Goal: Task Accomplishment & Management: Manage account settings

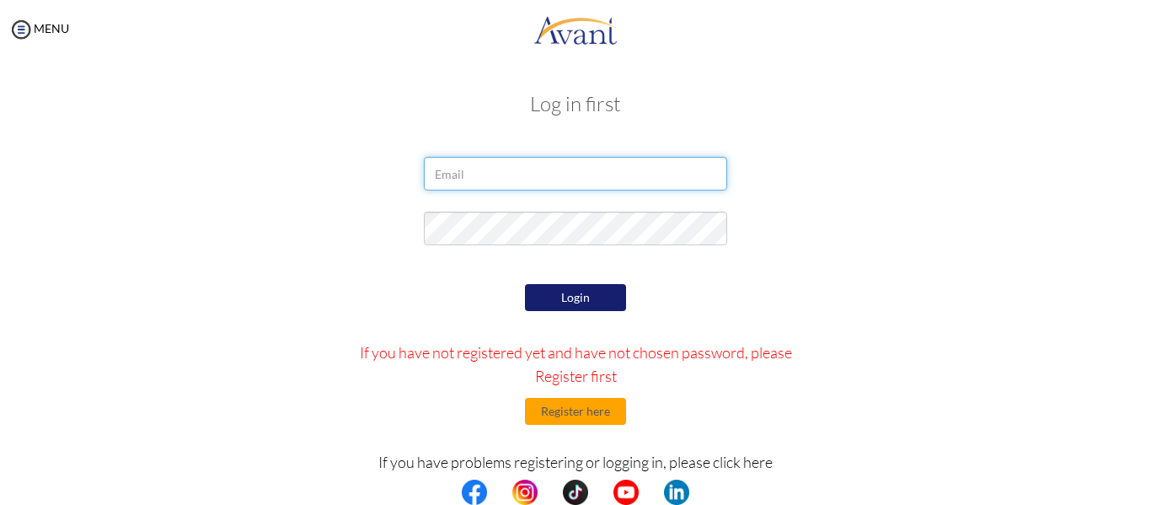
click at [501, 174] on input "email" at bounding box center [575, 174] width 303 height 34
type input "aneivapringle9@gmail.com"
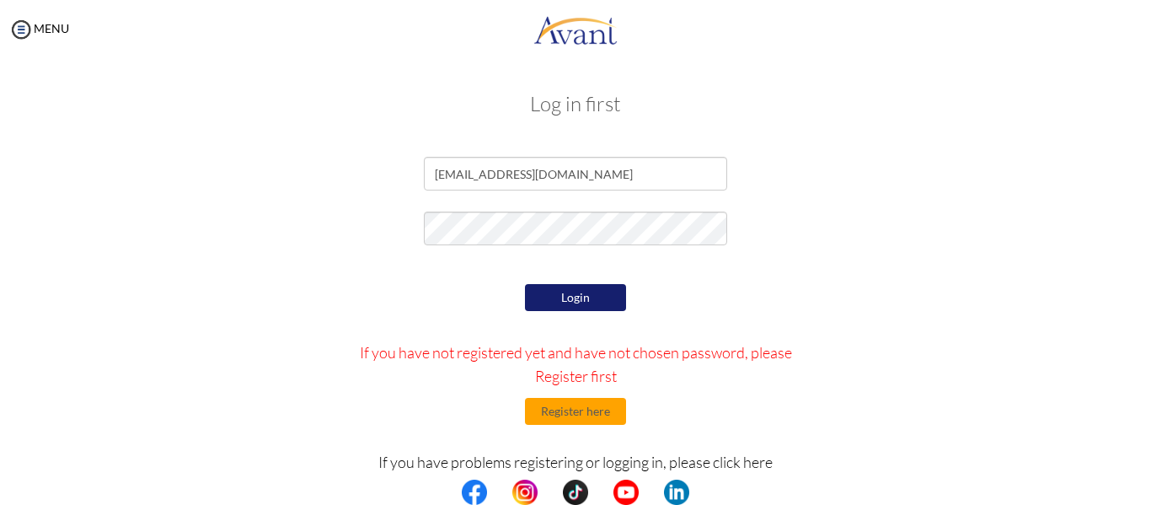
click at [547, 295] on button "Login" at bounding box center [575, 297] width 101 height 27
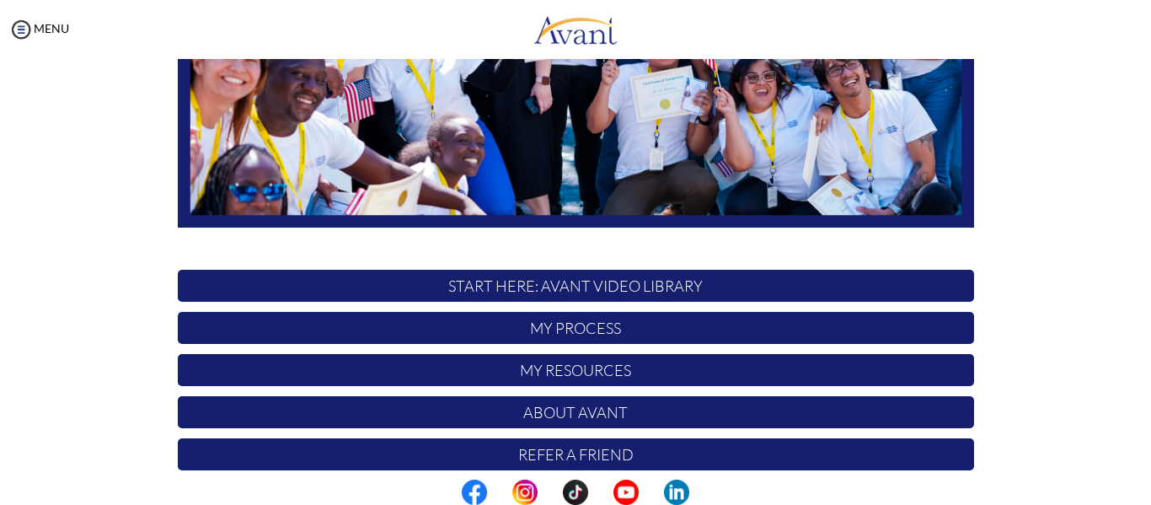
scroll to position [431, 0]
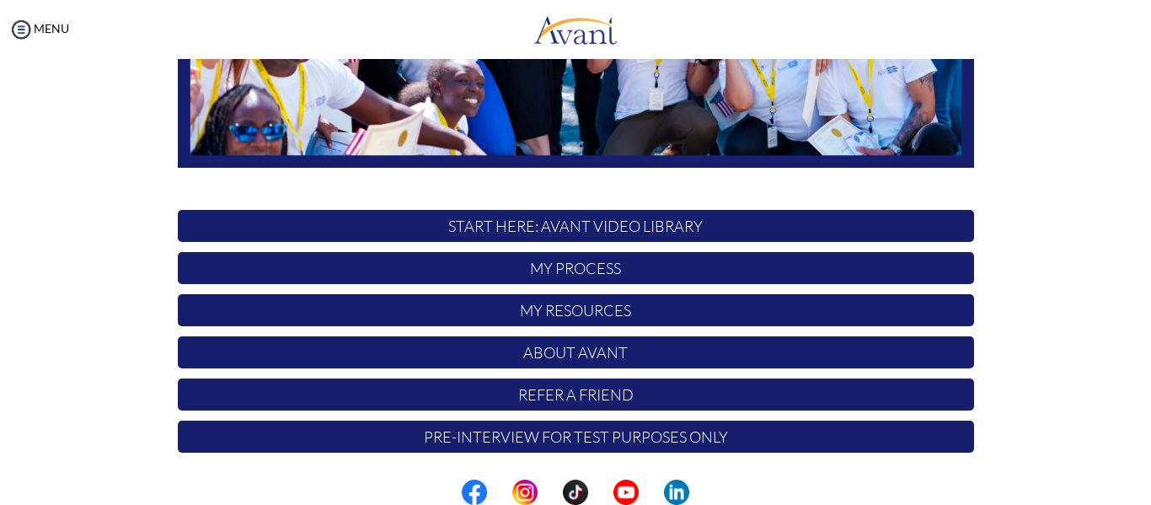
click at [594, 274] on p "My Process" at bounding box center [576, 268] width 796 height 32
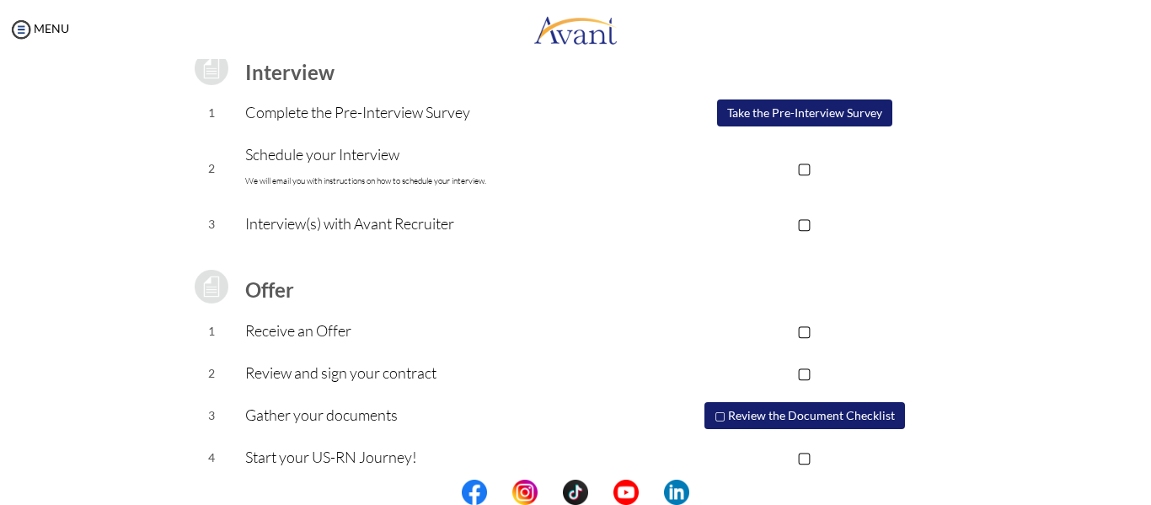
scroll to position [262, 0]
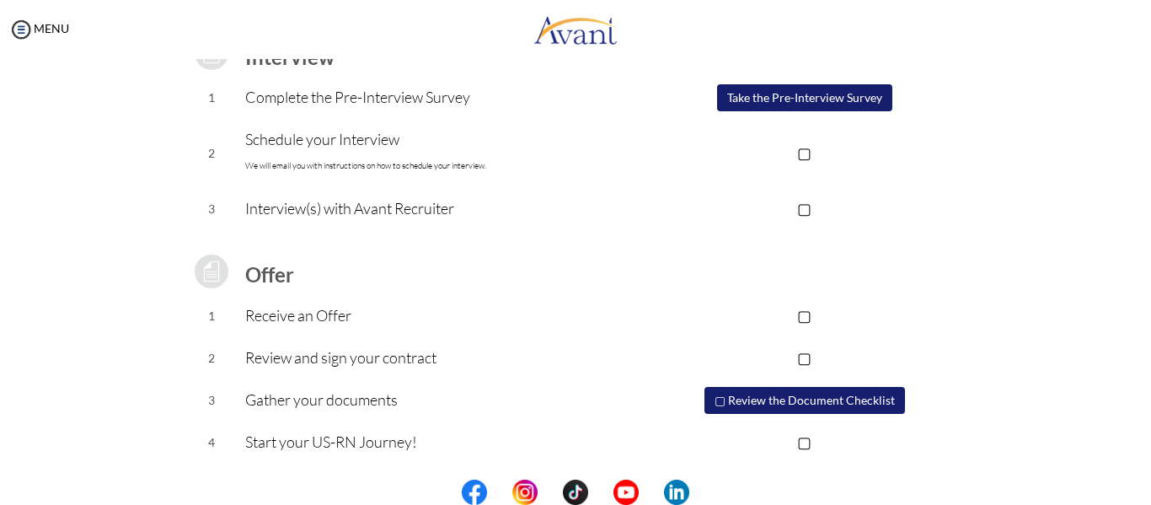
click at [388, 437] on p "Start your US-RN Journey!" at bounding box center [440, 442] width 390 height 24
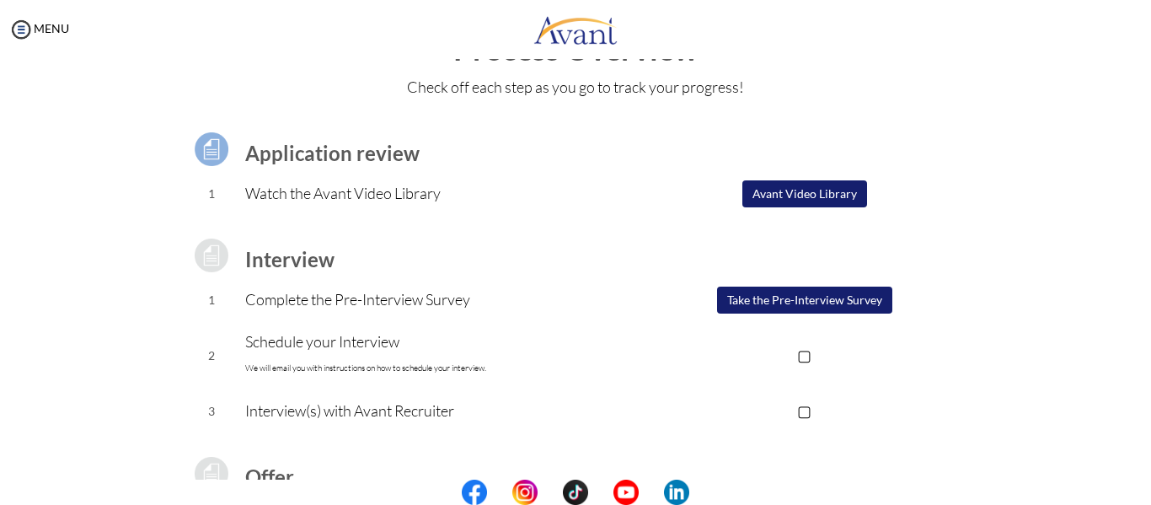
scroll to position [0, 0]
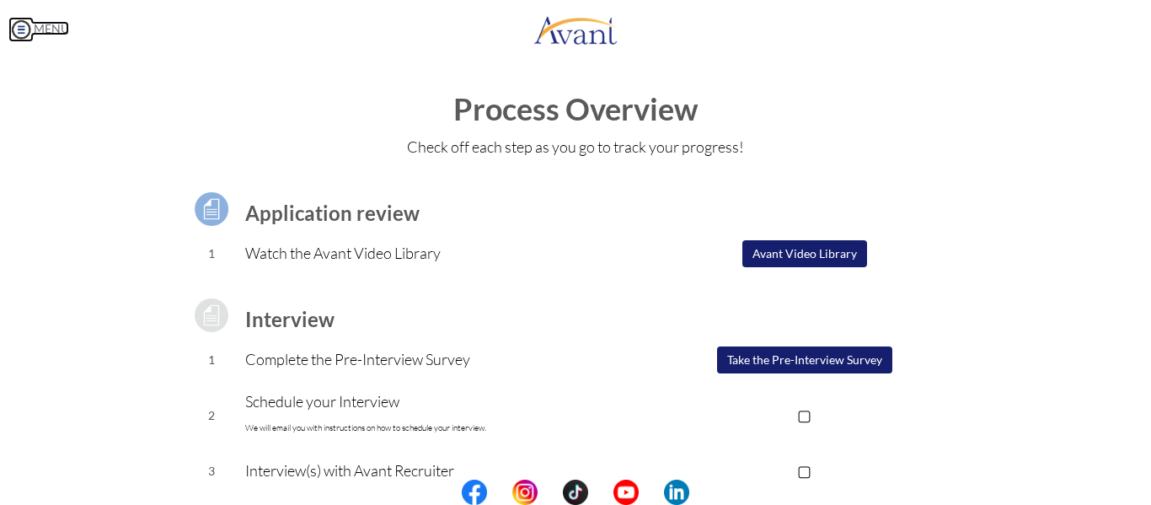
click at [32, 29] on img at bounding box center [20, 29] width 25 height 25
